Goal: Task Accomplishment & Management: Complete application form

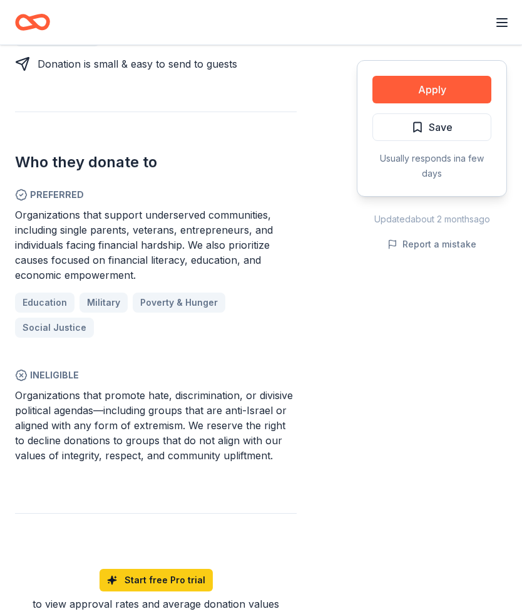
scroll to position [715, 0]
click at [448, 88] on button "Apply" at bounding box center [432, 90] width 119 height 28
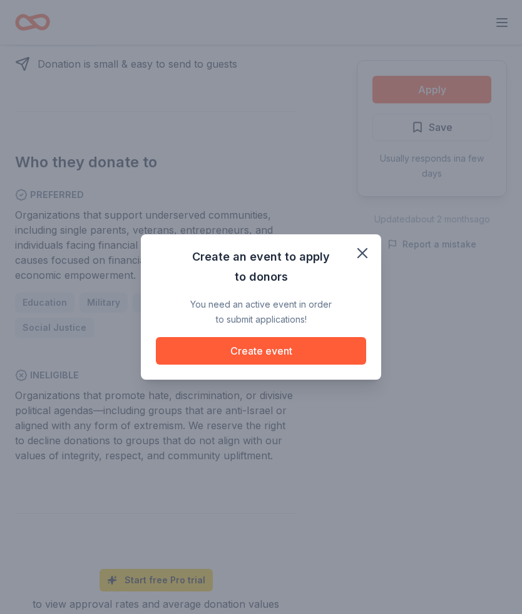
click at [348, 351] on button "Create event" at bounding box center [261, 351] width 210 height 28
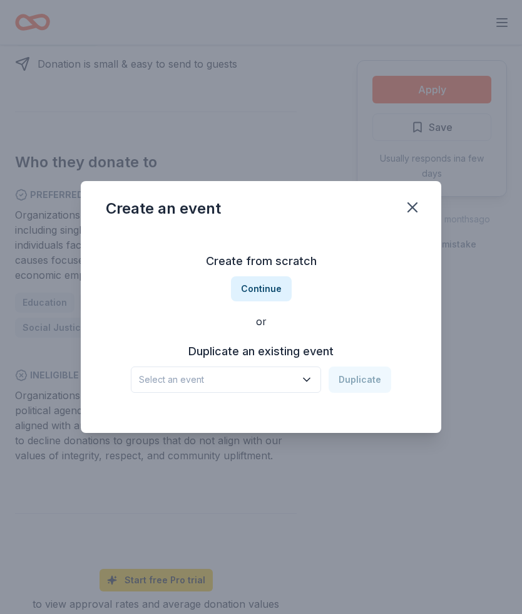
click at [312, 381] on icon "button" at bounding box center [307, 379] width 13 height 13
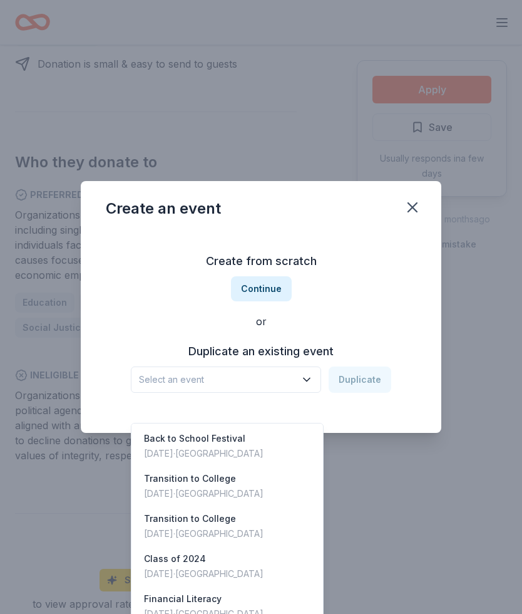
click at [206, 591] on div "Financial Literacy" at bounding box center [204, 598] width 120 height 15
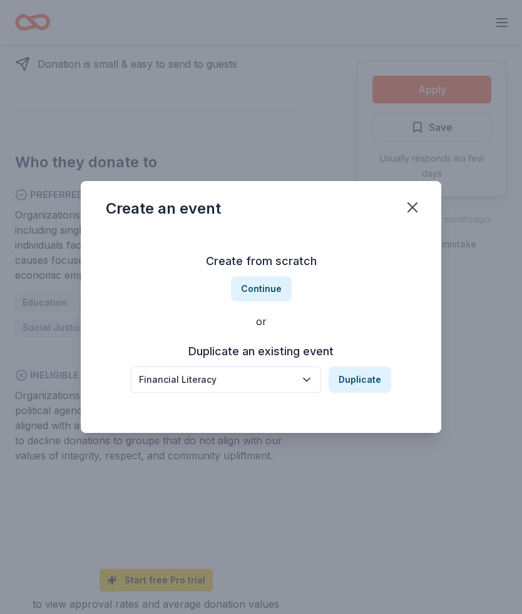
click at [373, 376] on button "Duplicate" at bounding box center [360, 379] width 63 height 26
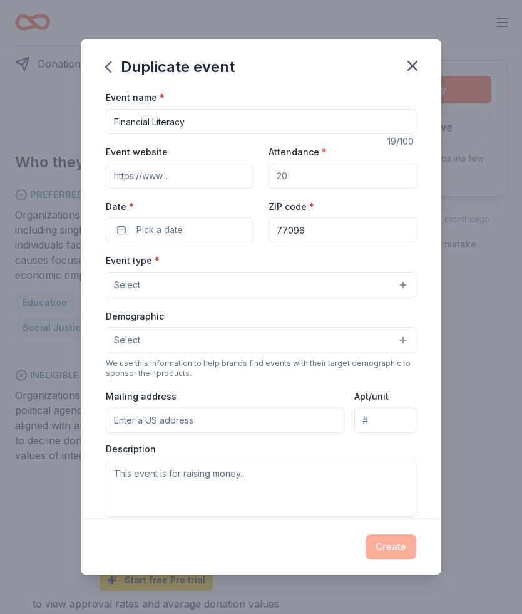
scroll to position [0, 0]
click at [216, 240] on button "Pick a date" at bounding box center [180, 229] width 148 height 25
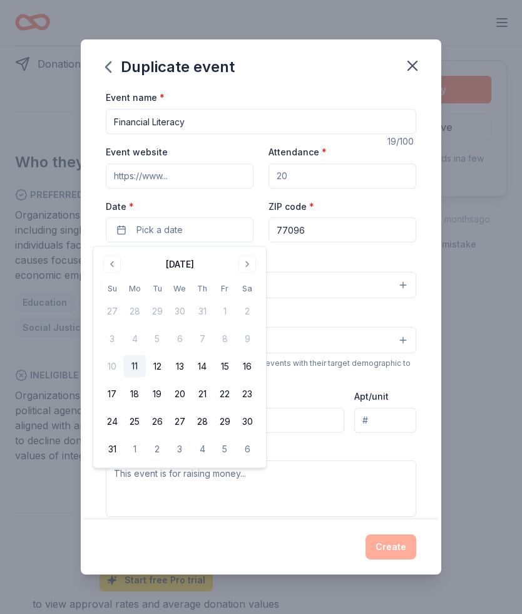
click at [252, 267] on button "Go to next month" at bounding box center [248, 264] width 18 height 18
click at [255, 337] on button "13" at bounding box center [247, 338] width 23 height 23
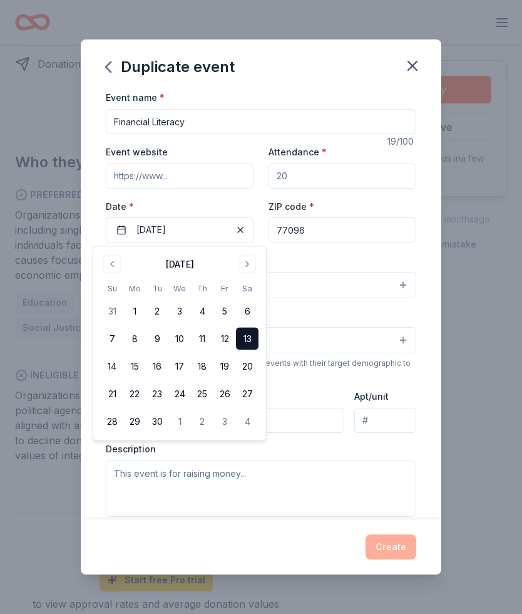
click at [253, 343] on button "13" at bounding box center [247, 338] width 23 height 23
click at [252, 338] on button "13" at bounding box center [247, 338] width 23 height 23
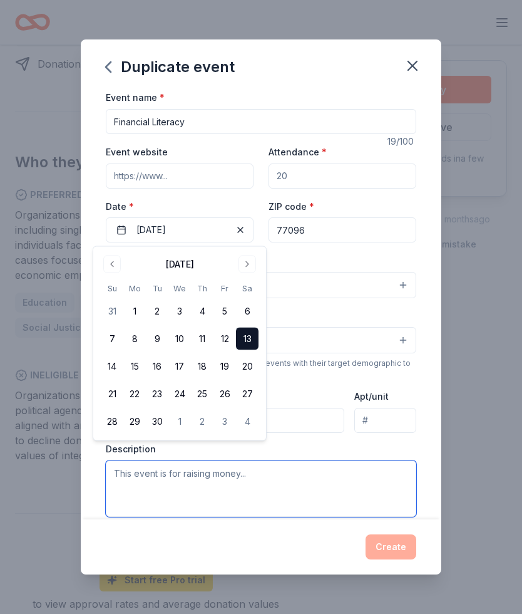
click at [320, 510] on textarea at bounding box center [261, 488] width 311 height 56
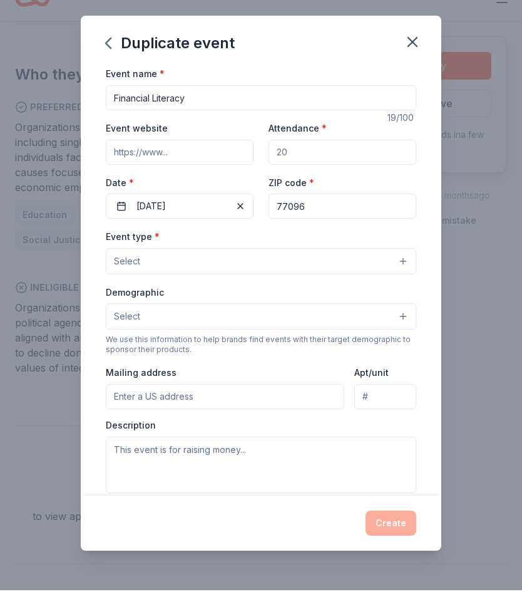
click at [405, 272] on button "Select" at bounding box center [261, 285] width 311 height 26
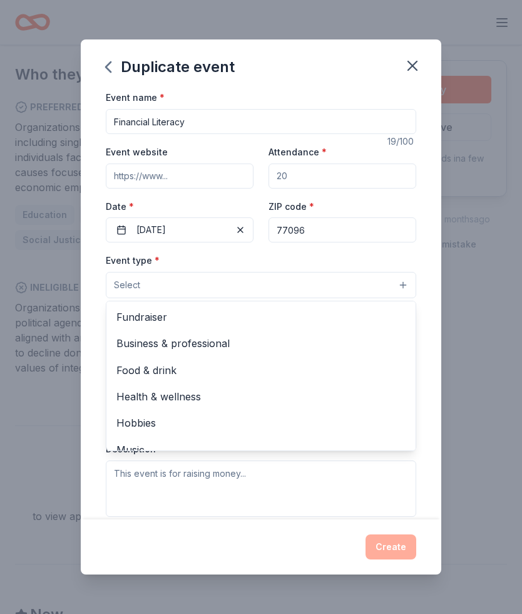
scroll to position [0, 0]
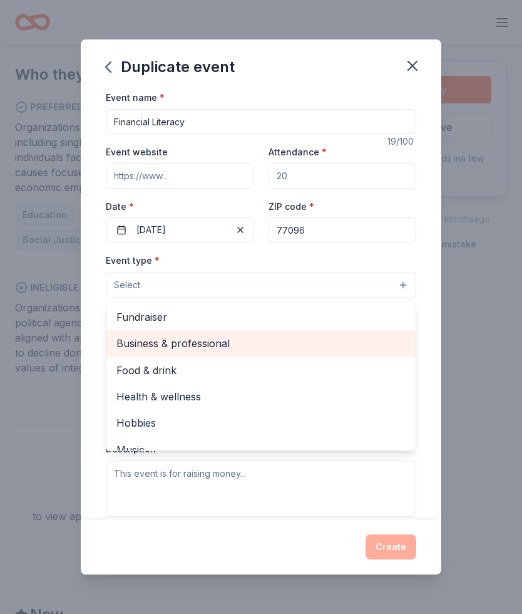
click at [237, 343] on span "Business & professional" at bounding box center [260, 343] width 289 height 16
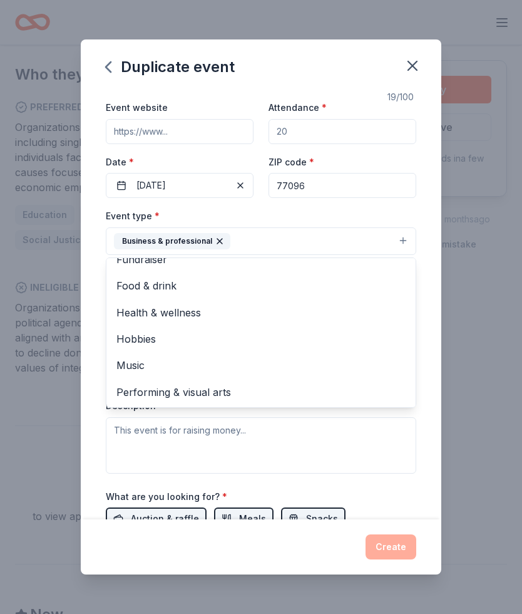
scroll to position [14, 0]
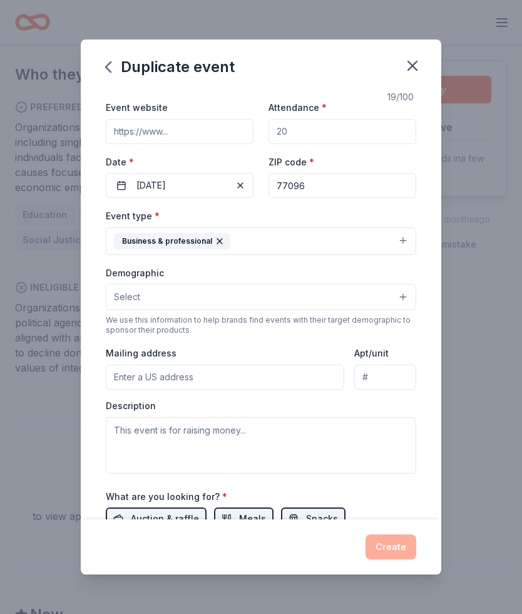
click at [409, 299] on button "Select" at bounding box center [261, 297] width 311 height 26
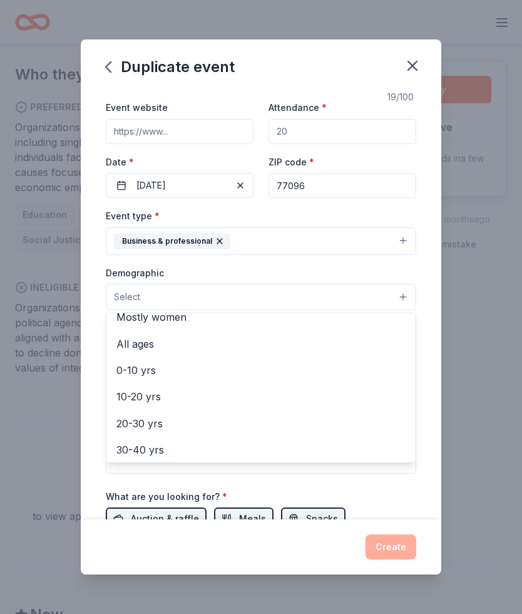
scroll to position [68, 0]
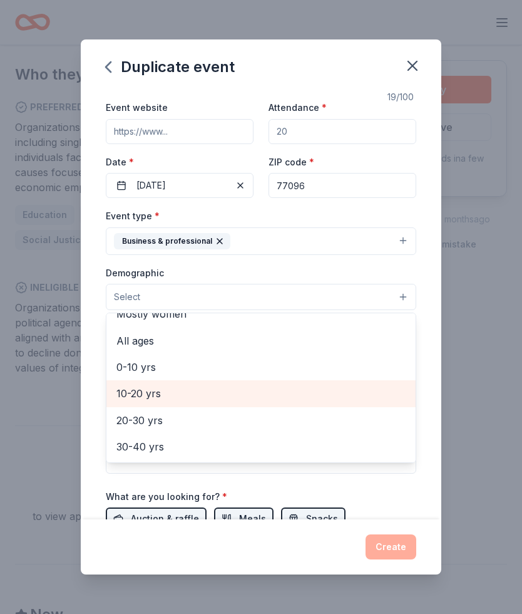
click at [162, 393] on span "10-20 yrs" at bounding box center [260, 393] width 289 height 16
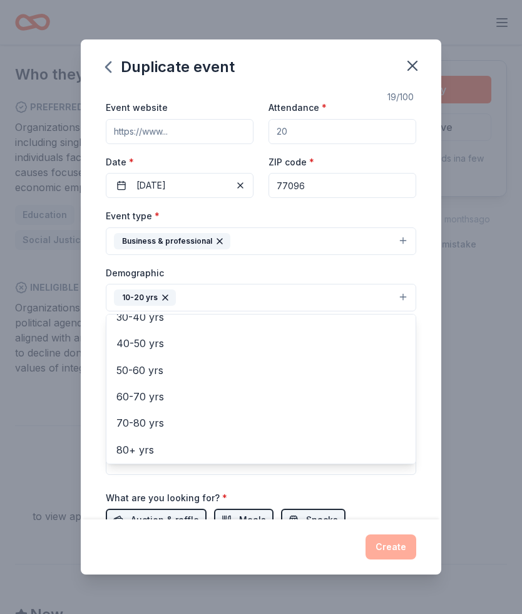
scroll to position [172, 0]
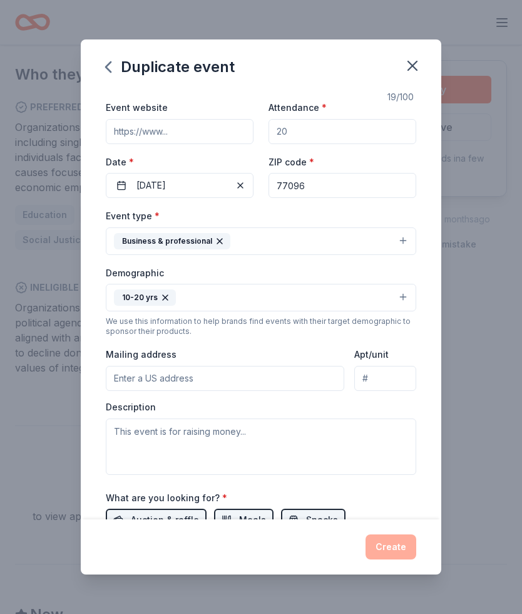
click at [317, 376] on input "Mailing address" at bounding box center [225, 378] width 239 height 25
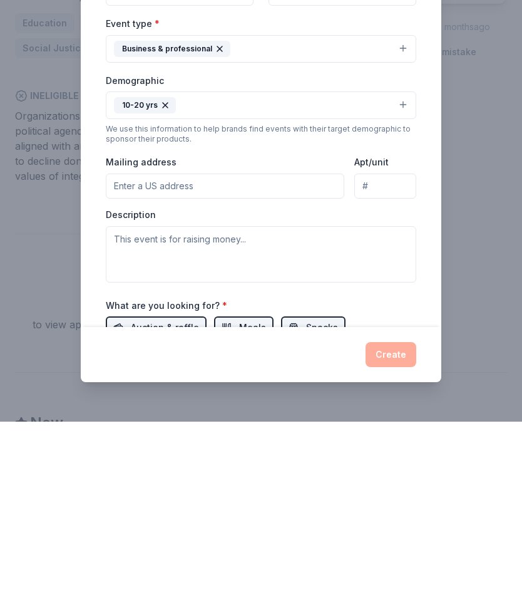
type input "[STREET_ADDRESS]"
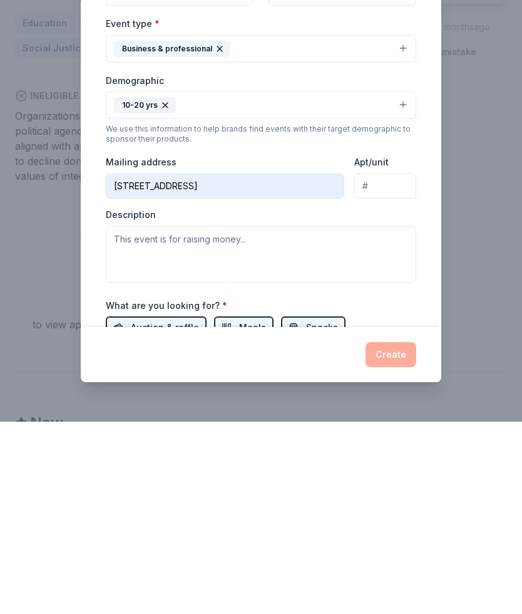
scroll to position [996, 0]
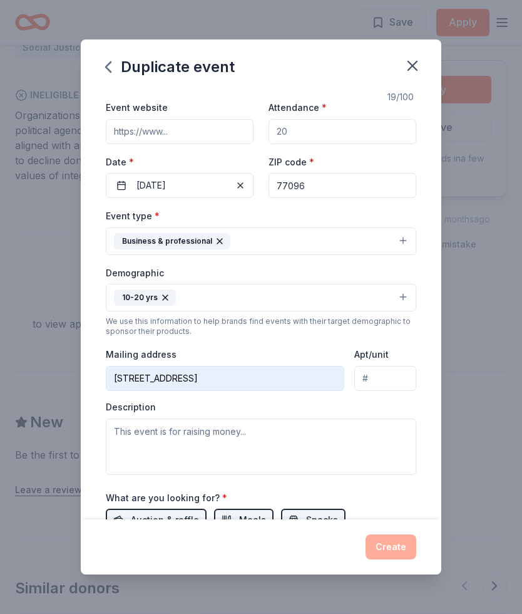
click at [391, 378] on input "Apt/unit" at bounding box center [385, 378] width 62 height 25
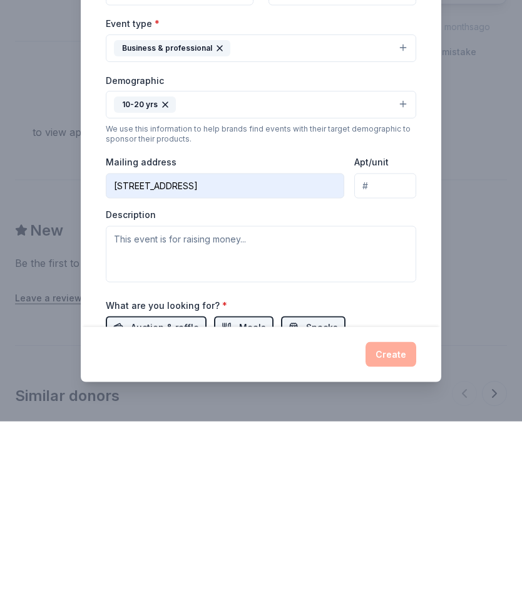
type input "N"
type input "249"
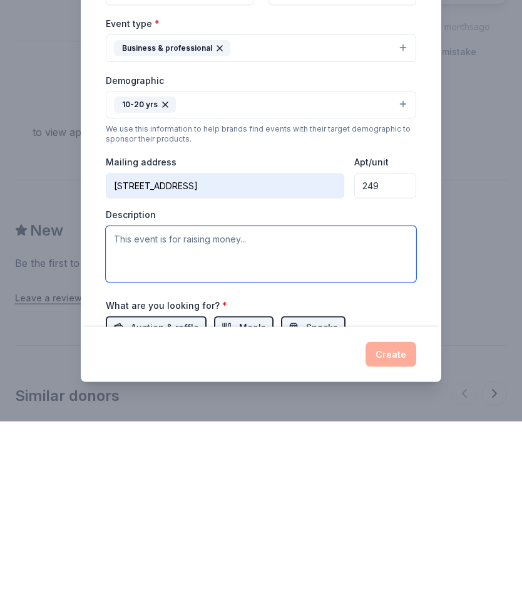
click at [335, 418] on textarea at bounding box center [261, 446] width 311 height 56
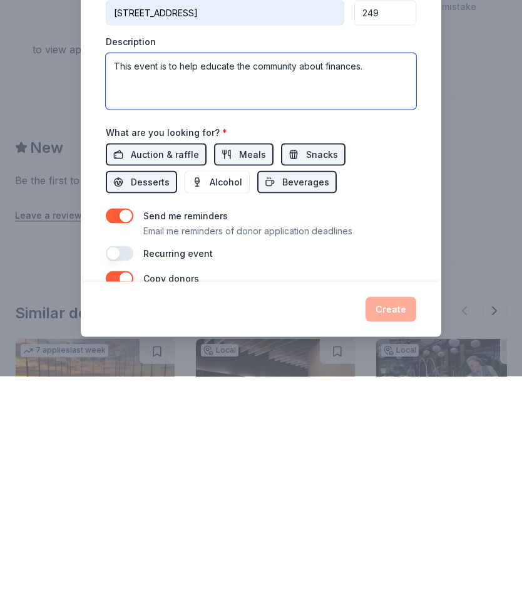
scroll to position [171, 0]
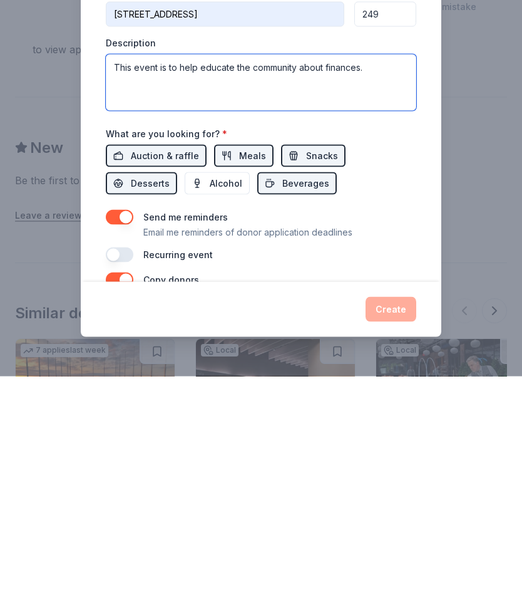
type textarea "This event is to help educate the community about finances."
click at [121, 382] on button "Auction & raffle" at bounding box center [156, 393] width 101 height 23
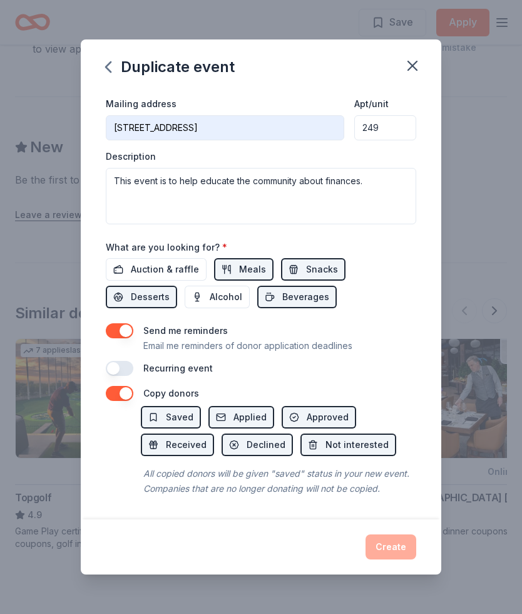
scroll to position [296, 0]
click at [153, 413] on button "Saved" at bounding box center [171, 417] width 60 height 23
click at [351, 411] on button "Approved" at bounding box center [319, 417] width 75 height 23
click at [266, 416] on button "Applied" at bounding box center [242, 417] width 66 height 23
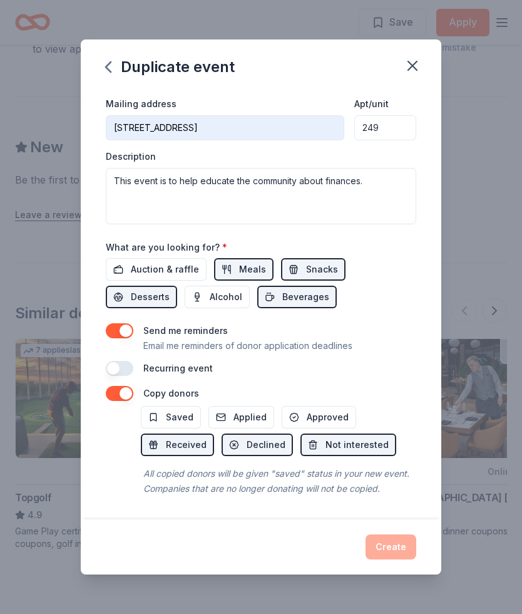
click at [260, 412] on span "Applied" at bounding box center [250, 417] width 33 height 15
click at [335, 414] on span "Approved" at bounding box center [328, 417] width 42 height 15
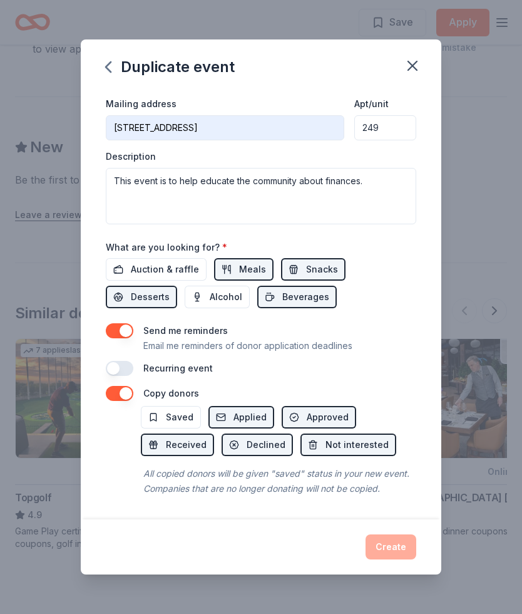
click at [191, 415] on span "Saved" at bounding box center [180, 417] width 28 height 15
click at [195, 414] on button "Saved" at bounding box center [171, 417] width 60 height 23
click at [199, 445] on span "Received" at bounding box center [186, 444] width 41 height 15
click at [193, 414] on button "Saved" at bounding box center [171, 417] width 60 height 23
click at [200, 441] on span "Received" at bounding box center [186, 444] width 41 height 15
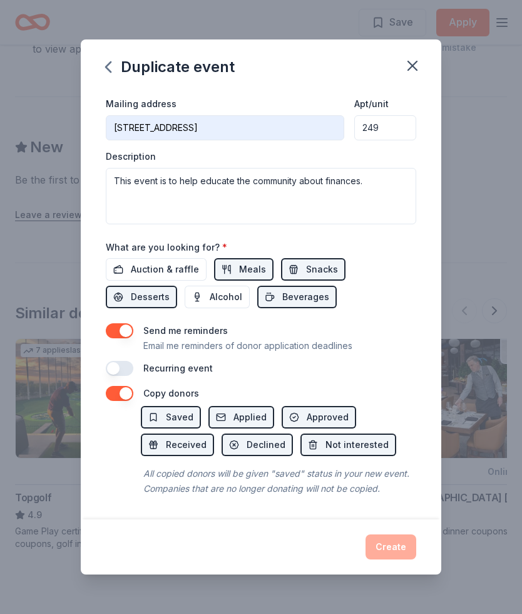
click at [195, 419] on button "Saved" at bounding box center [171, 417] width 60 height 23
click at [200, 445] on span "Received" at bounding box center [186, 444] width 41 height 15
click at [276, 410] on div "Saved Applied Approved Received Declined Not interested" at bounding box center [279, 431] width 276 height 50
click at [329, 413] on span "Approved" at bounding box center [328, 417] width 42 height 15
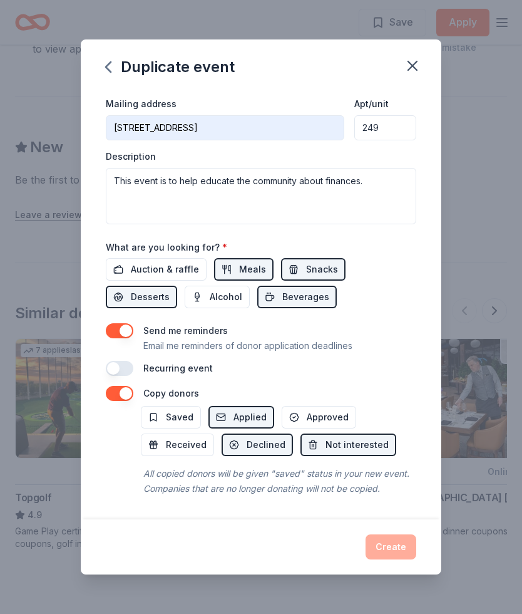
click at [253, 415] on span "Applied" at bounding box center [250, 417] width 33 height 15
click at [363, 494] on div "All copied donors will be given "saved" status in your new event. Companies tha…" at bounding box center [279, 480] width 276 height 35
click at [178, 269] on span "Auction & raffle" at bounding box center [165, 269] width 68 height 15
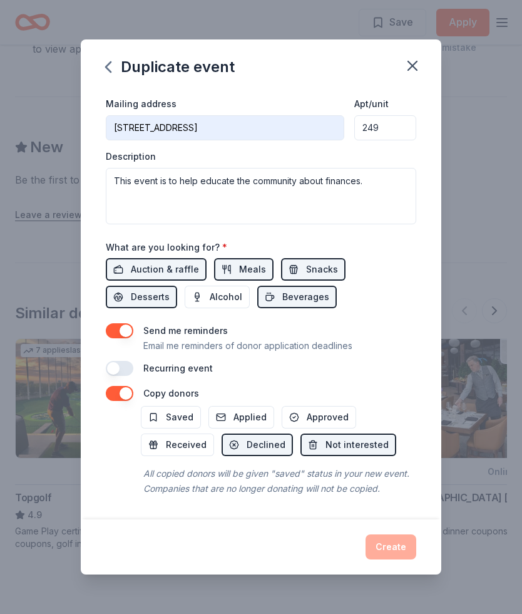
click at [195, 414] on button "Saved" at bounding box center [171, 417] width 60 height 23
click at [265, 416] on button "Applied" at bounding box center [242, 417] width 66 height 23
click at [198, 445] on span "Received" at bounding box center [186, 444] width 41 height 15
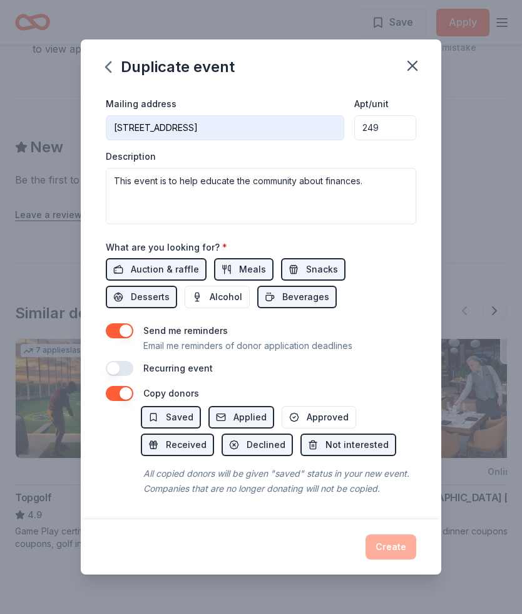
click at [339, 415] on span "Approved" at bounding box center [328, 417] width 42 height 15
click at [374, 555] on div "Create" at bounding box center [261, 546] width 311 height 25
click at [373, 555] on div "Create" at bounding box center [261, 546] width 311 height 25
click at [381, 552] on div "Create" at bounding box center [261, 546] width 311 height 25
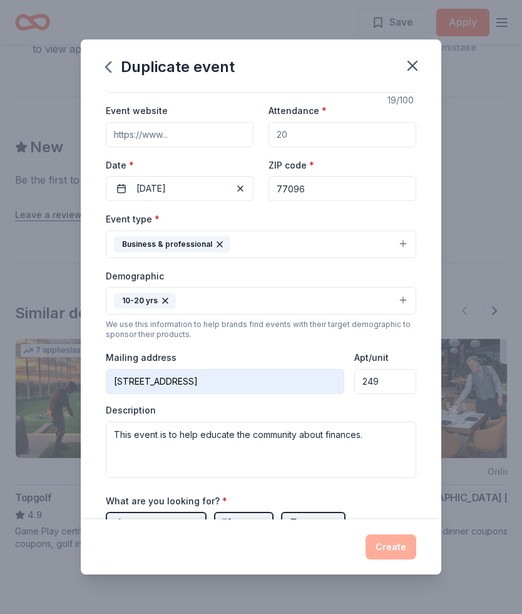
scroll to position [41, 0]
click at [259, 382] on input "[STREET_ADDRESS]" at bounding box center [225, 381] width 239 height 25
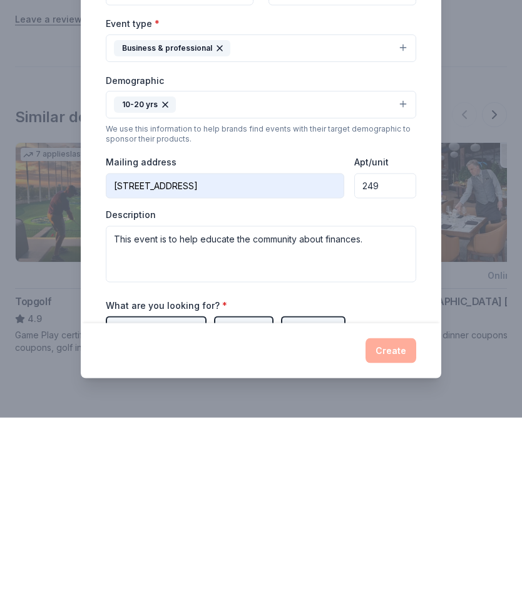
scroll to position [1352, 0]
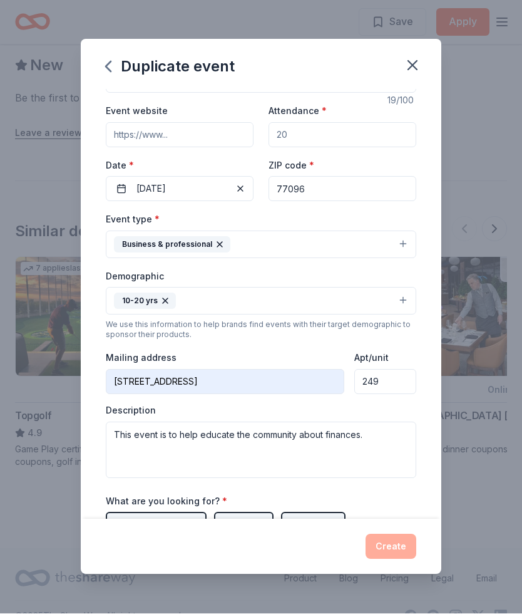
type input "[STREET_ADDRESS]"
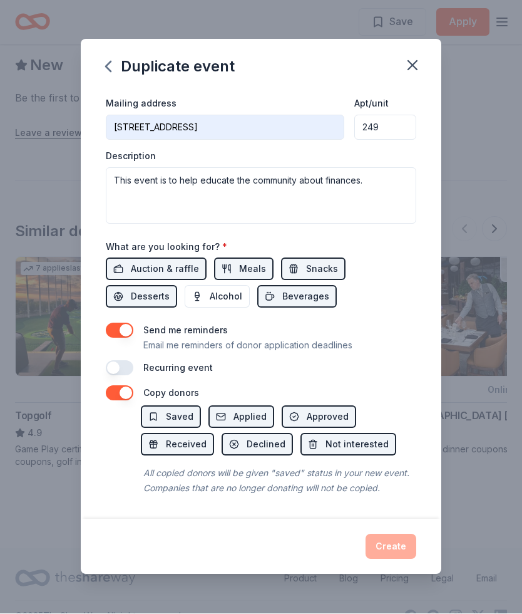
scroll to position [296, 0]
click at [148, 417] on button "Saved" at bounding box center [171, 417] width 60 height 23
click at [148, 415] on button "Saved" at bounding box center [171, 417] width 60 height 23
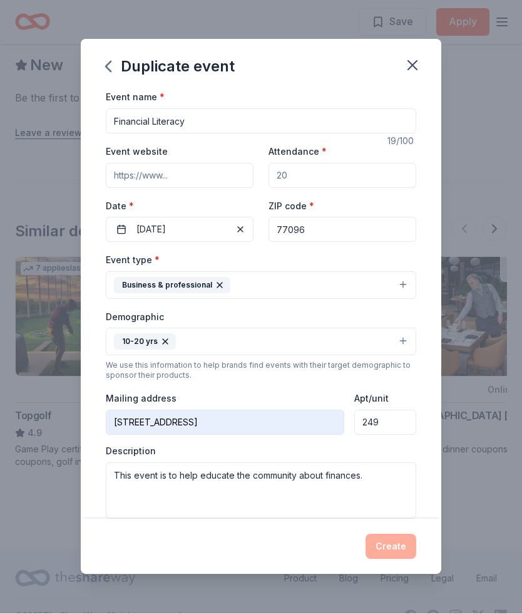
scroll to position [0, 0]
click at [379, 541] on div "Create" at bounding box center [261, 546] width 311 height 25
click at [412, 63] on icon "button" at bounding box center [413, 66] width 18 height 18
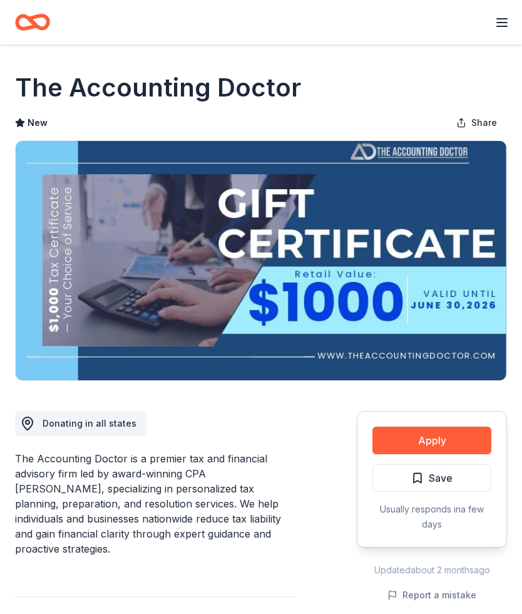
click at [26, 14] on icon "Home" at bounding box center [32, 22] width 35 height 29
